Goal: Navigation & Orientation: Find specific page/section

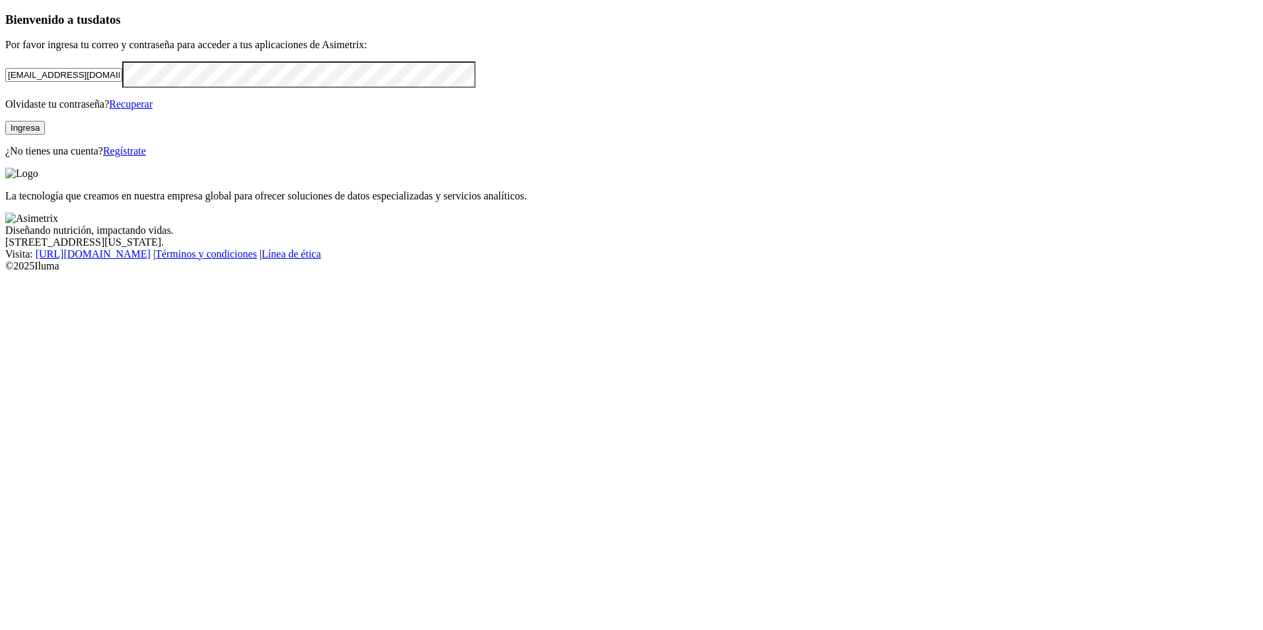
click at [45, 135] on button "Ingresa" at bounding box center [25, 128] width 40 height 14
